Goal: Find specific page/section: Find specific page/section

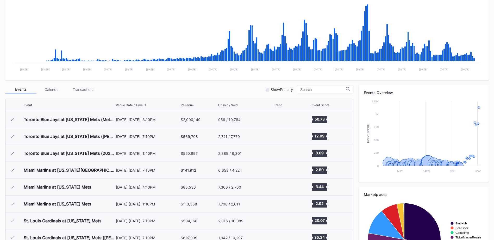
scroll to position [1251, 0]
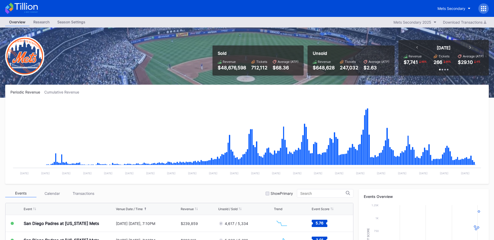
scroll to position [1251, 0]
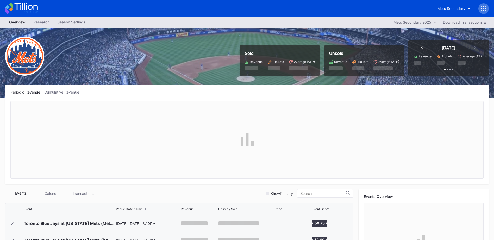
scroll to position [1251, 0]
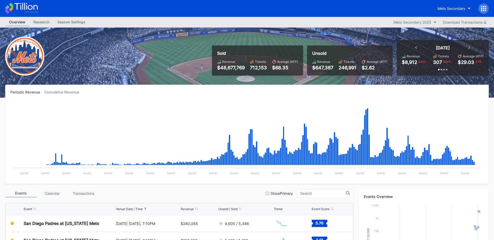
scroll to position [1251, 0]
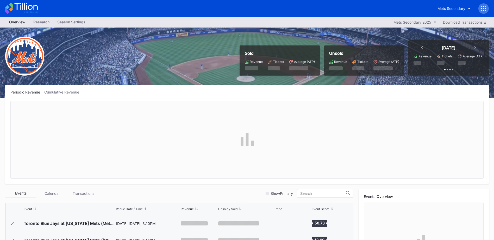
scroll to position [1251, 0]
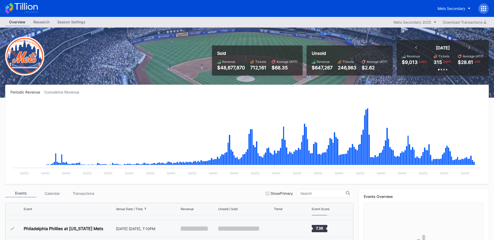
scroll to position [1251, 0]
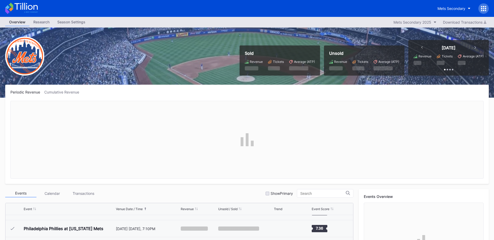
scroll to position [1251, 0]
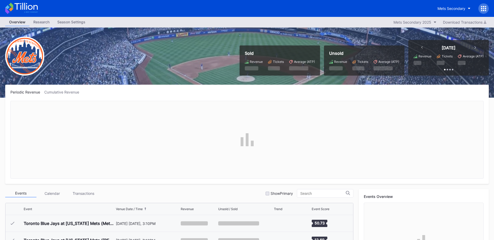
scroll to position [1251, 0]
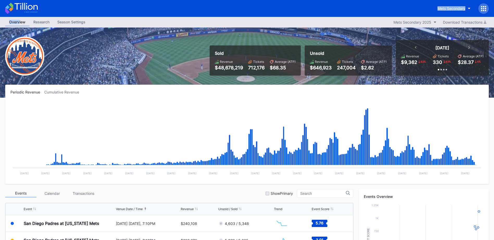
drag, startPoint x: 35, startPoint y: 9, endPoint x: 27, endPoint y: -6, distance: 17.3
click at [27, 0] on html "Mets Secondary Overview Research Season Settings Mets Secondary 2025 Download T…" at bounding box center [247, 120] width 494 height 240
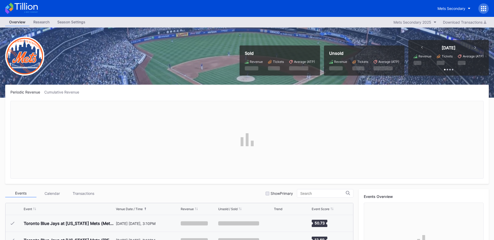
scroll to position [1251, 0]
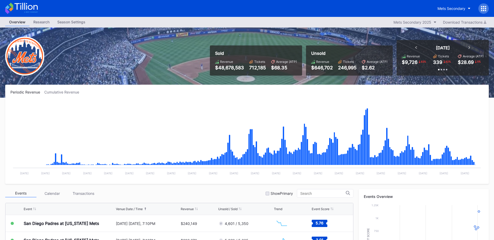
scroll to position [1251, 0]
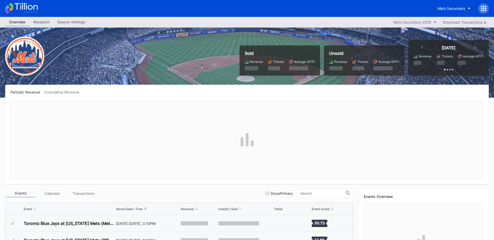
scroll to position [1251, 0]
